Goal: Find specific page/section: Find specific page/section

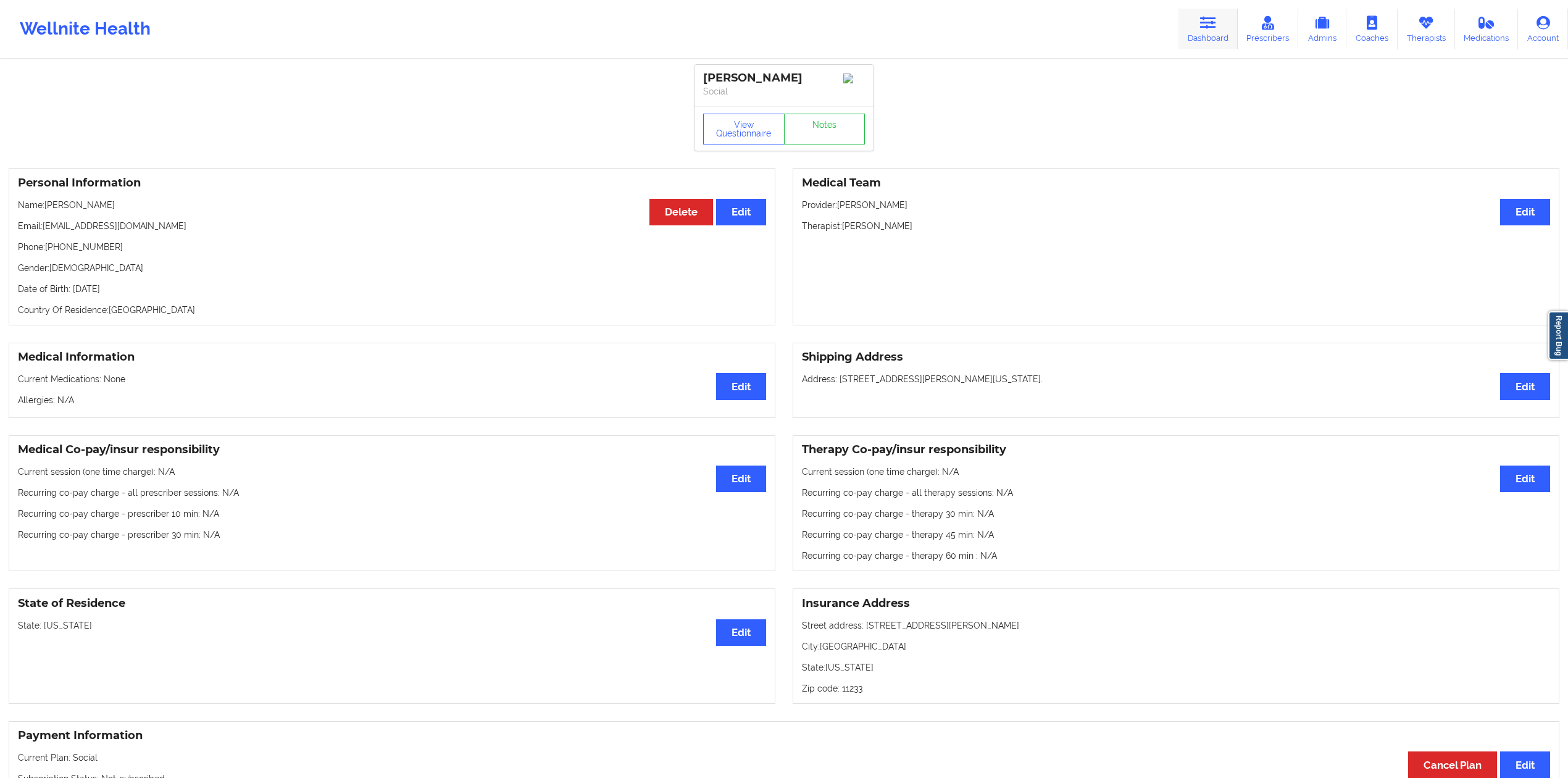
click at [1216, 17] on icon at bounding box center [1208, 23] width 16 height 13
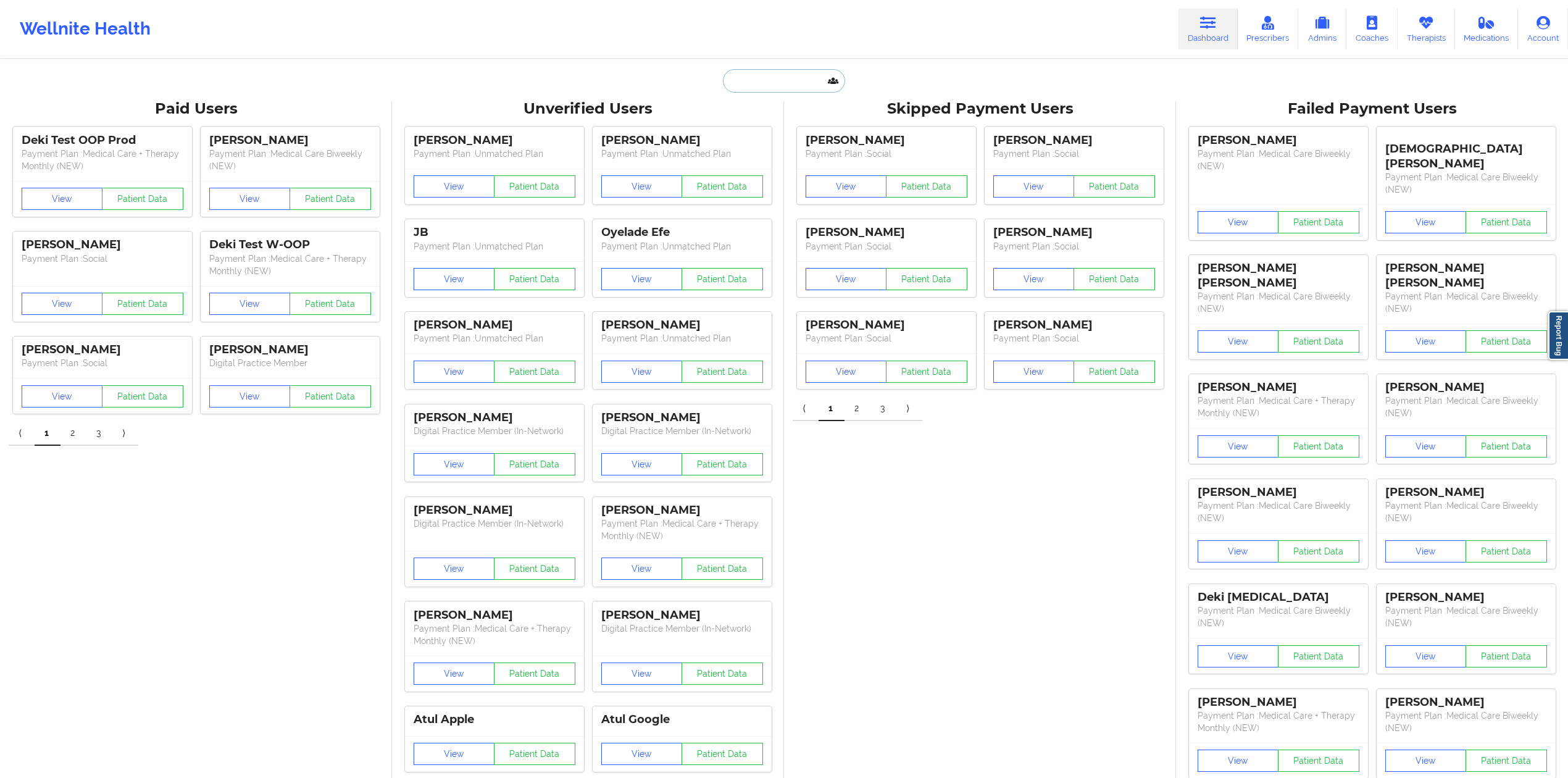
click at [736, 87] on input "text" at bounding box center [784, 81] width 122 height 24
type input "L"
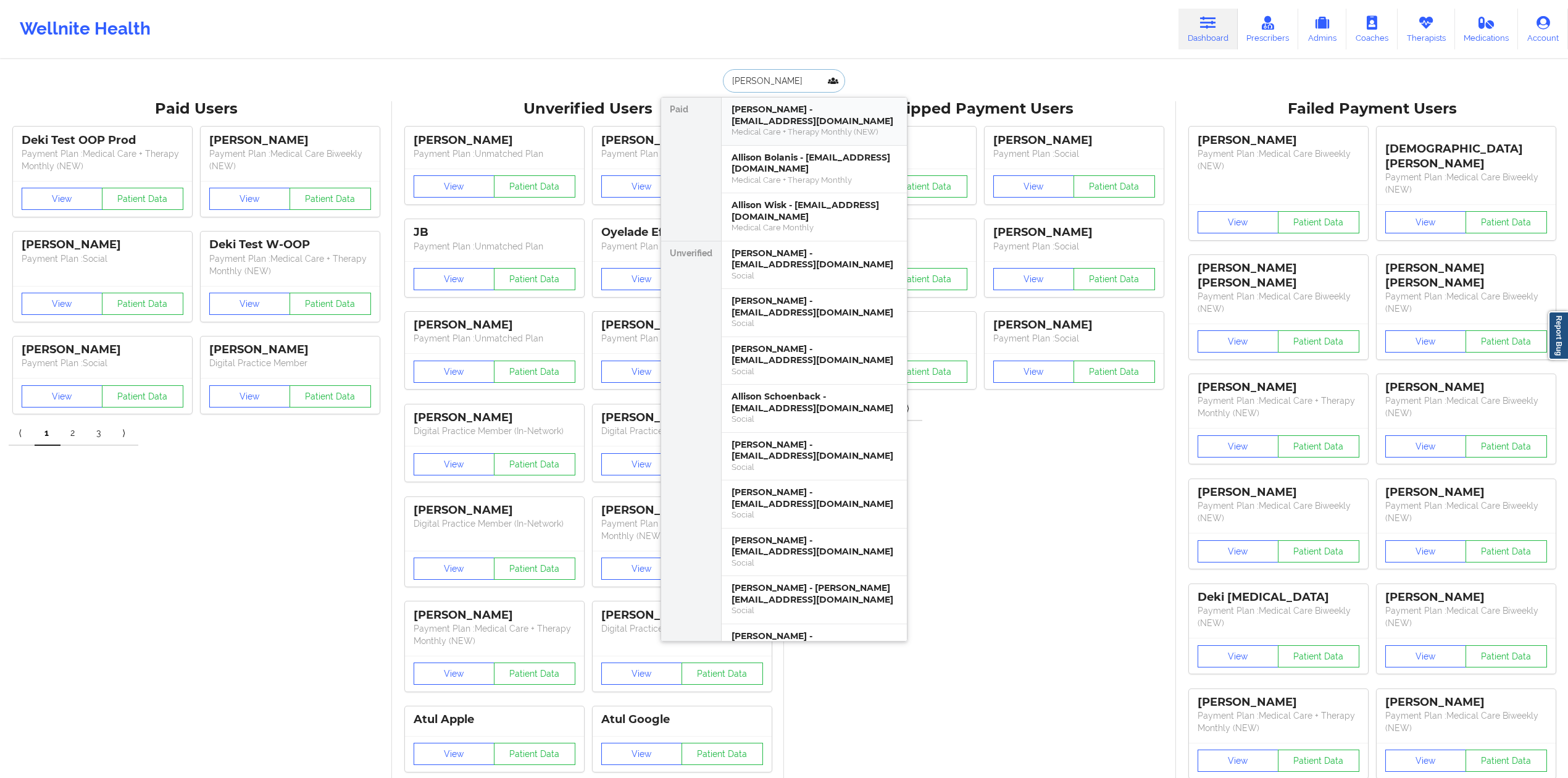
type input "[PERSON_NAME]"
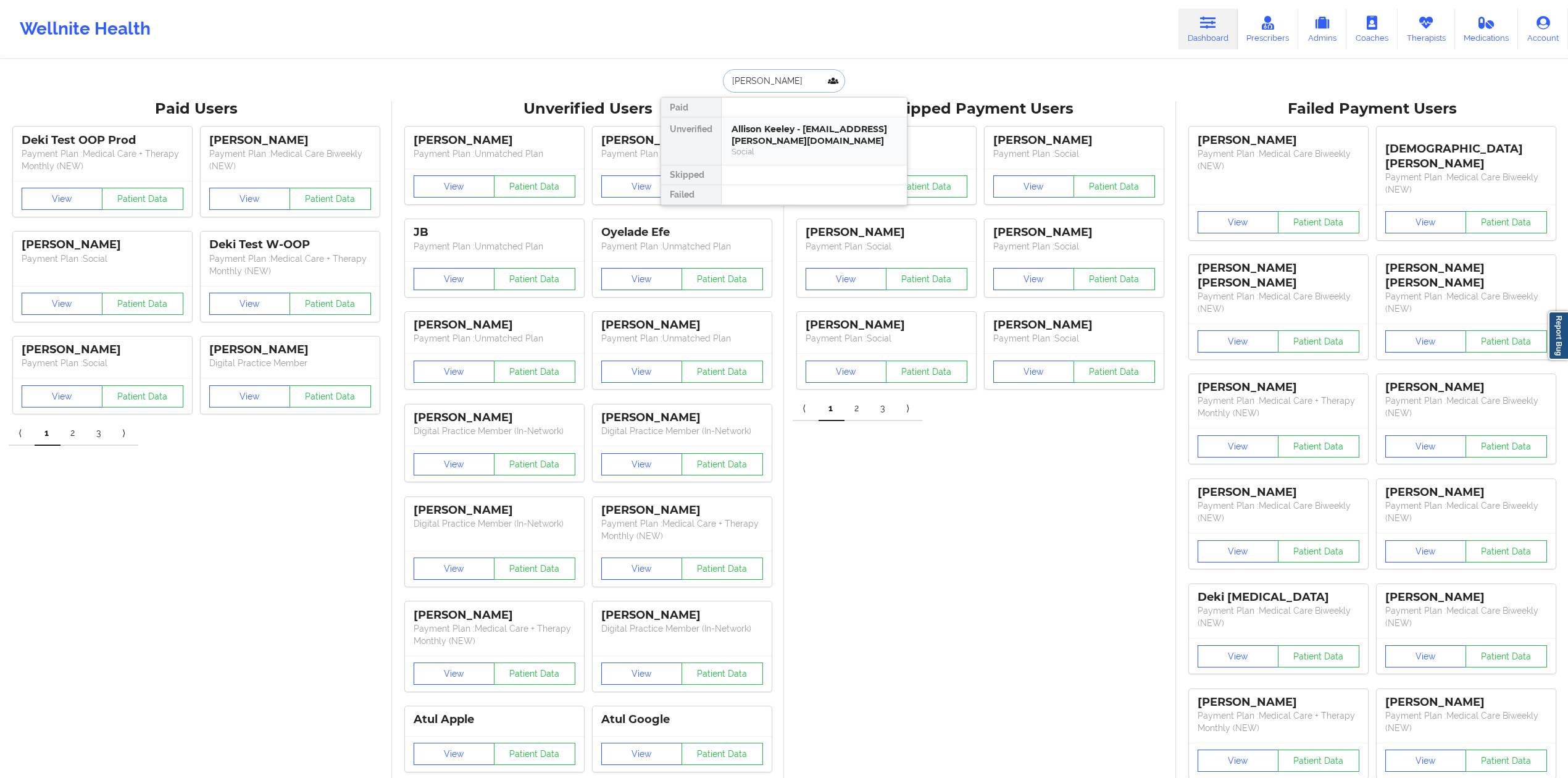
click at [754, 141] on div "Allison Keeley - [EMAIL_ADDRESS][PERSON_NAME][DOMAIN_NAME]" at bounding box center [814, 135] width 165 height 23
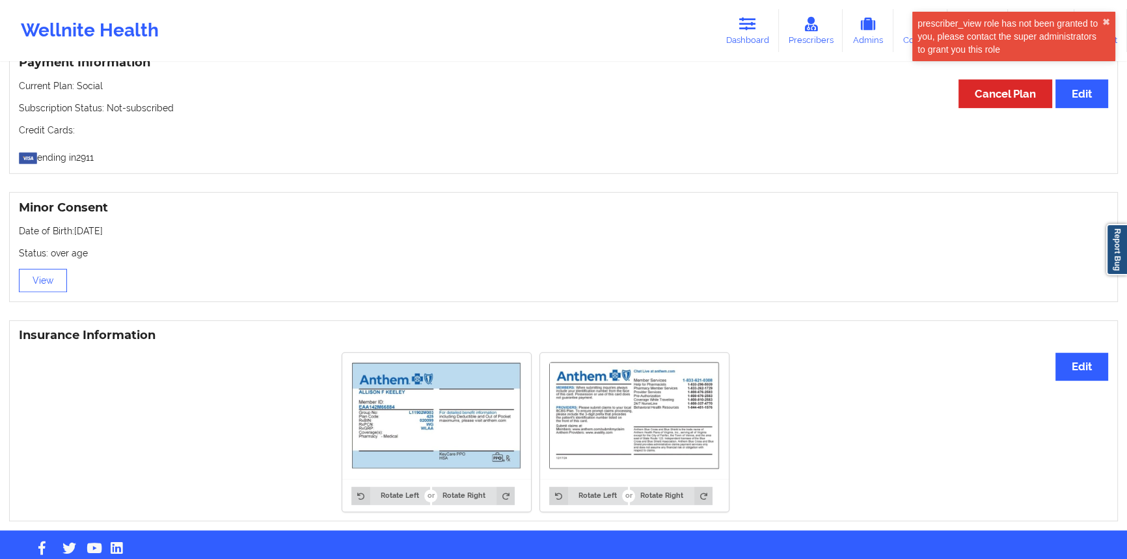
scroll to position [740, 0]
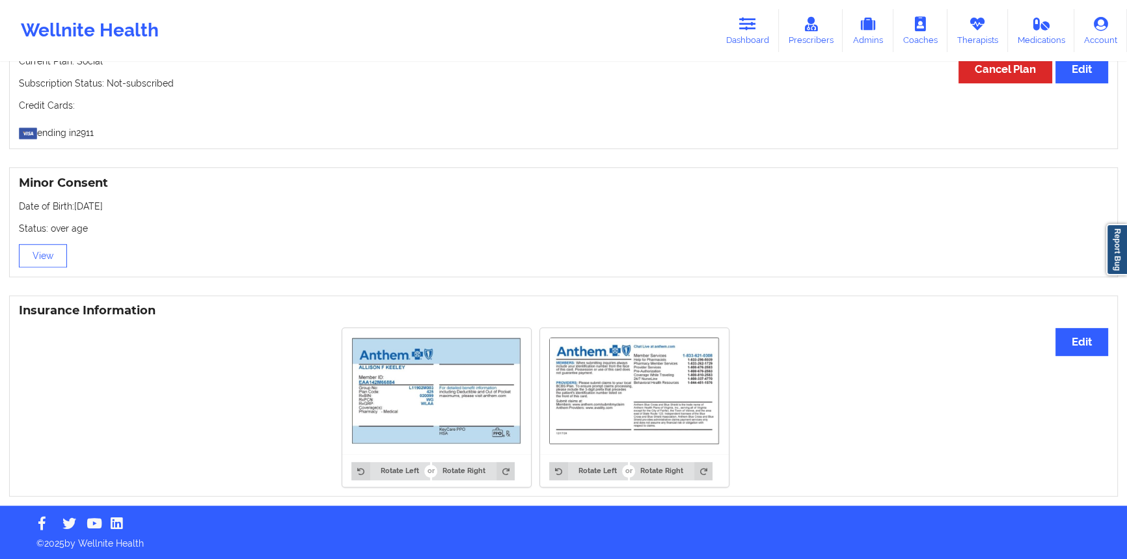
click at [431, 422] on img at bounding box center [436, 391] width 171 height 108
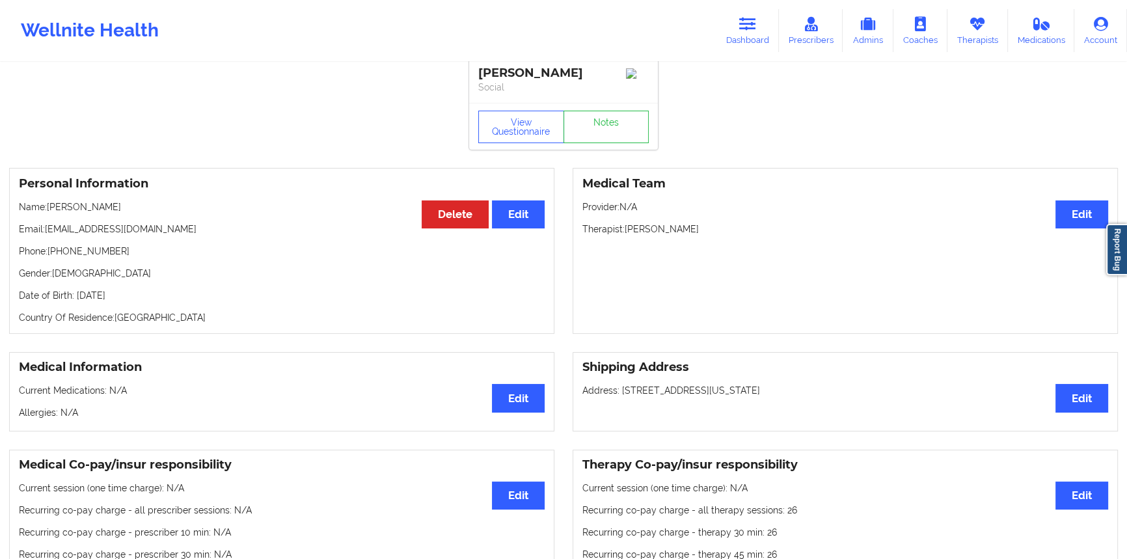
scroll to position [0, 0]
